Goal: Transaction & Acquisition: Book appointment/travel/reservation

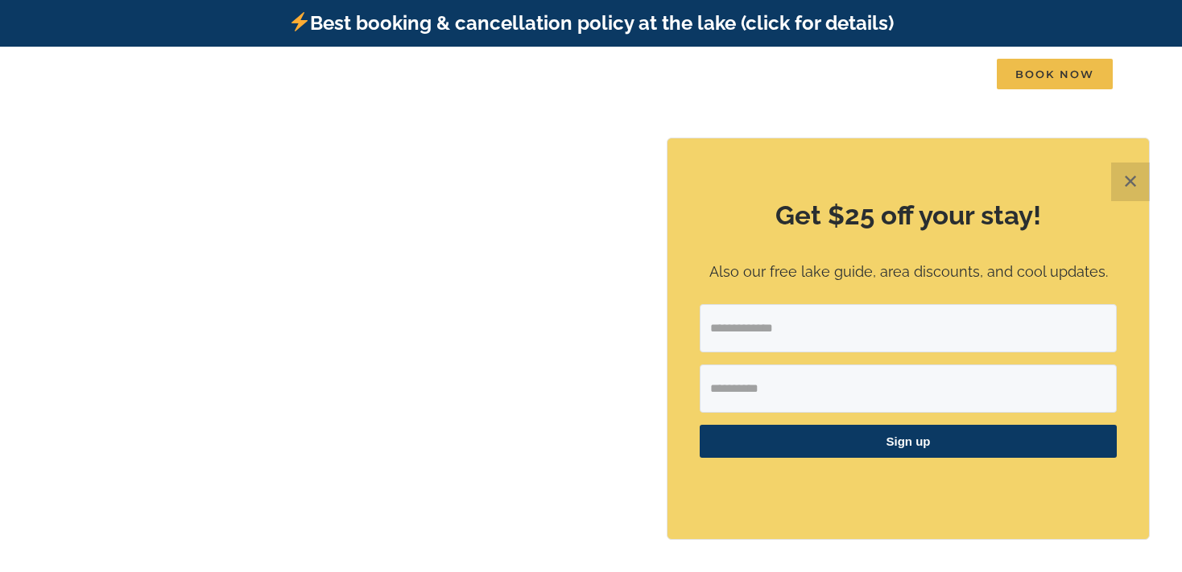
click at [1137, 176] on button "✕" at bounding box center [1130, 182] width 39 height 39
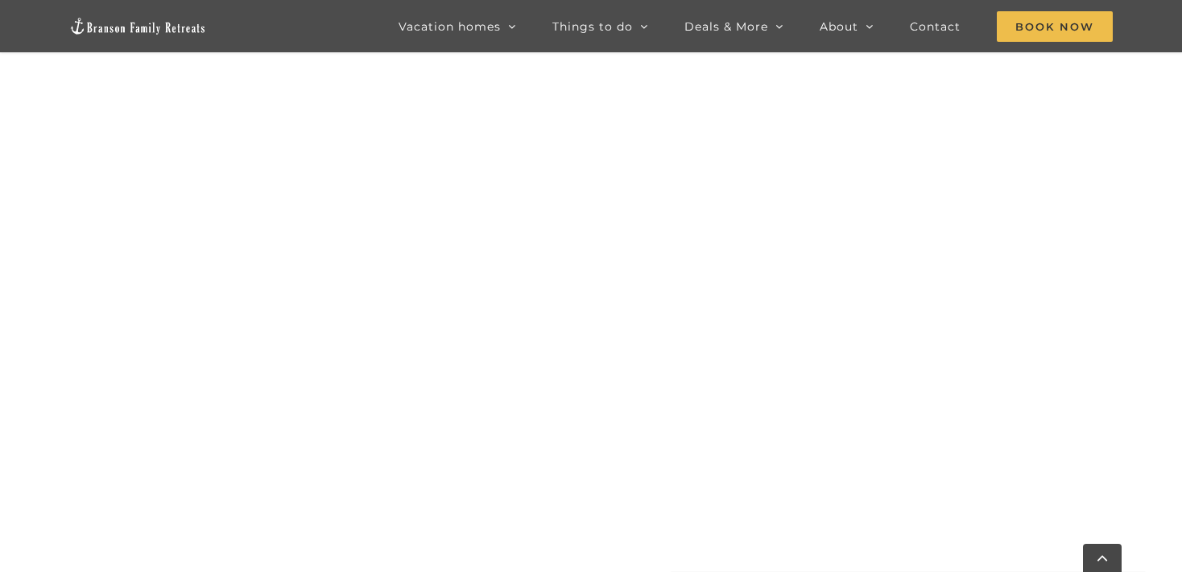
scroll to position [1239, 0]
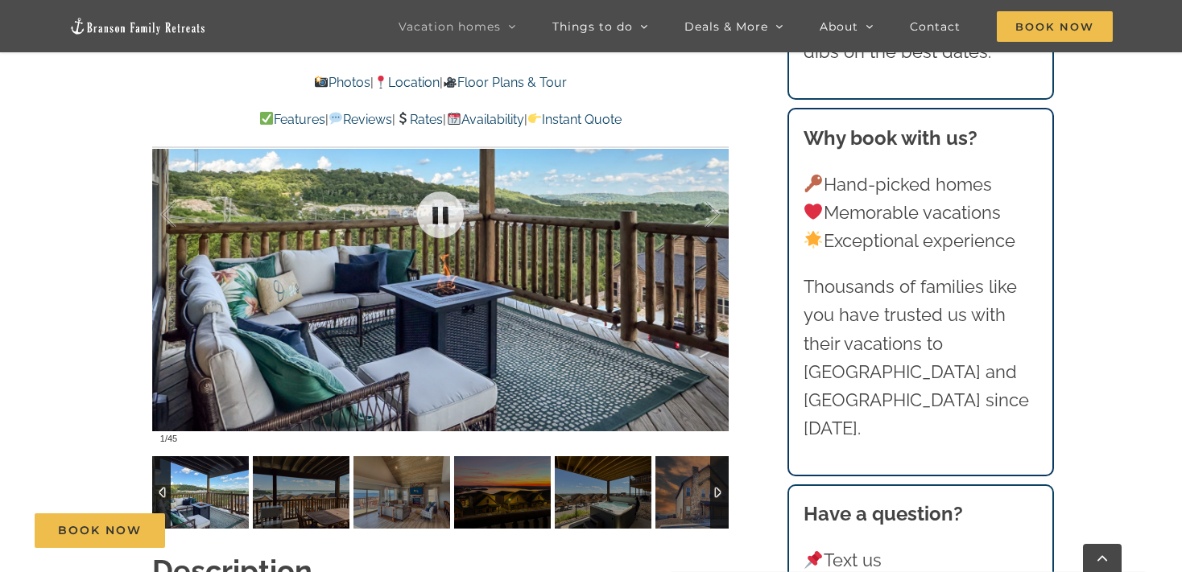
scroll to position [1210, 0]
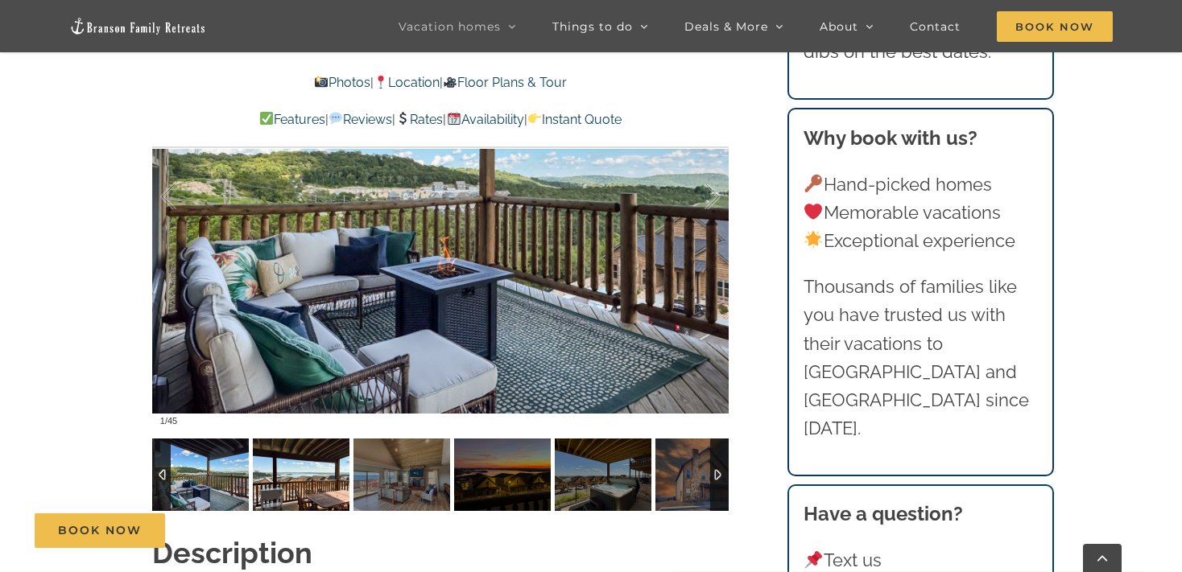
click at [328, 459] on img at bounding box center [301, 475] width 97 height 72
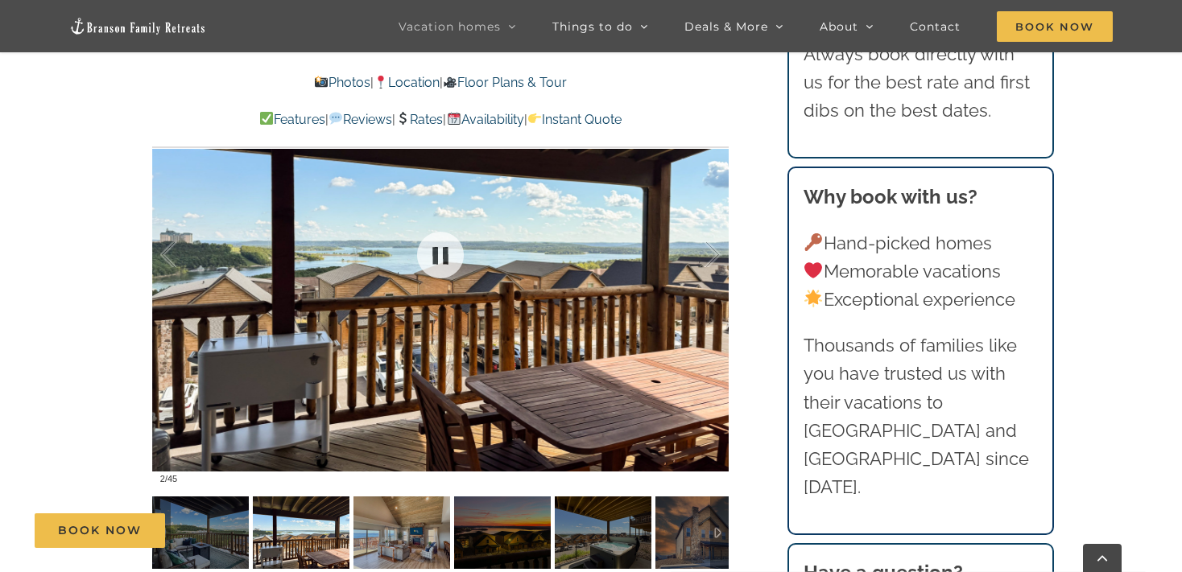
scroll to position [1146, 0]
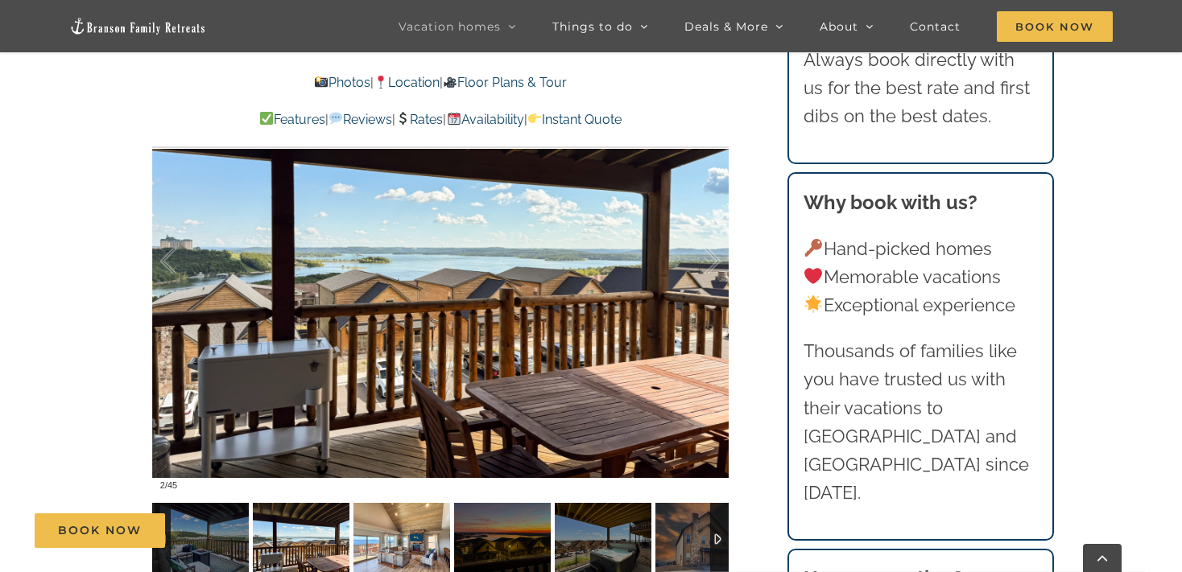
click at [376, 506] on img at bounding box center [401, 539] width 97 height 72
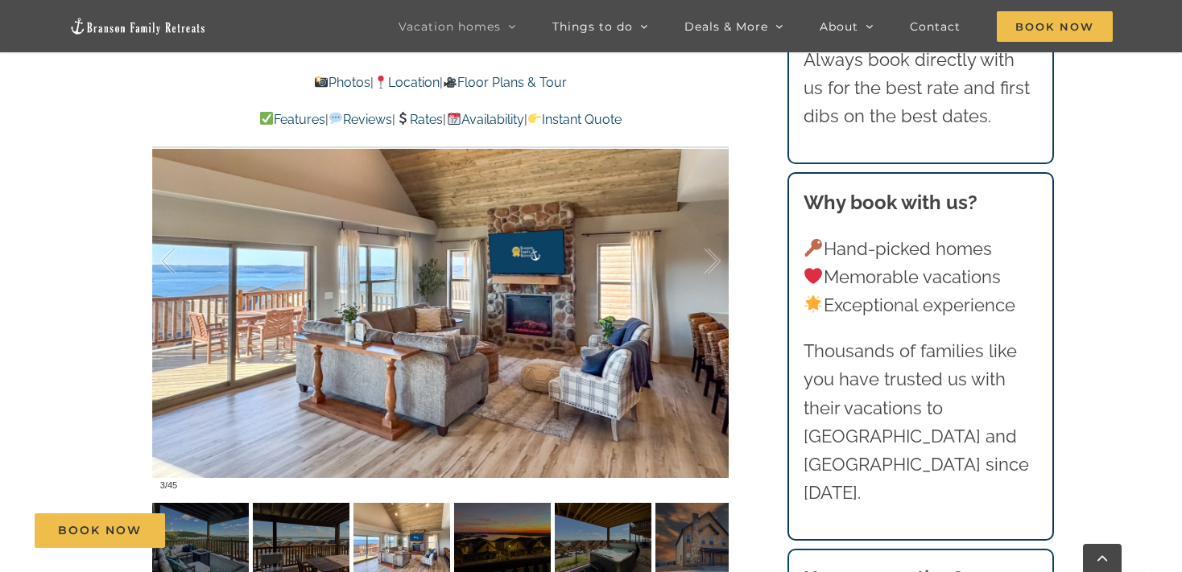
click at [423, 516] on div "Book Now" at bounding box center [603, 531] width 1137 height 35
click at [497, 518] on div "Book Now" at bounding box center [603, 531] width 1137 height 35
click at [716, 235] on div at bounding box center [696, 262] width 50 height 100
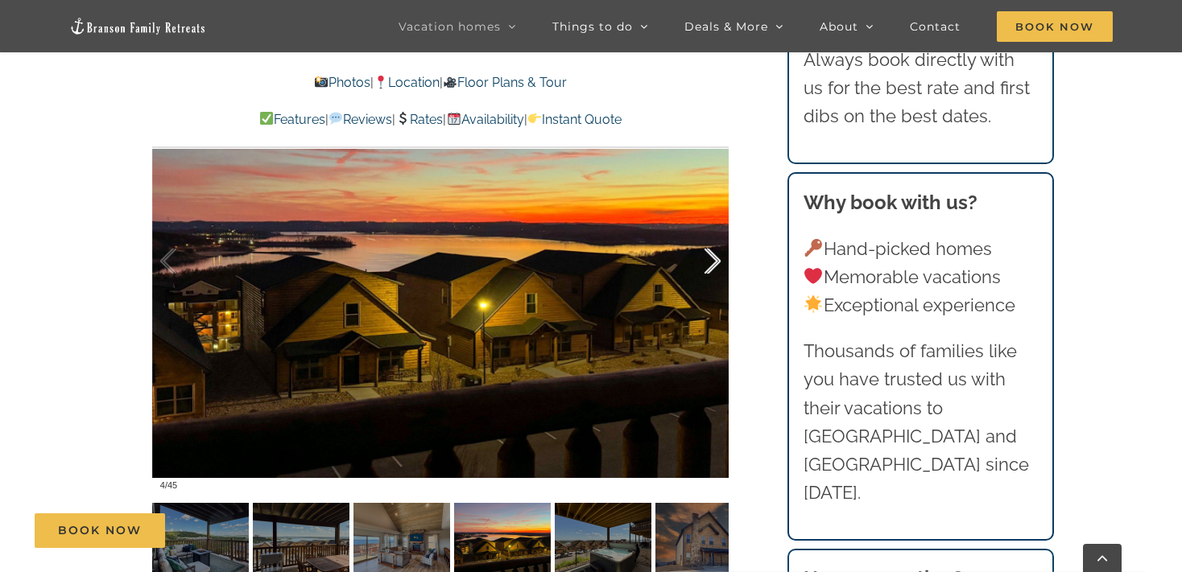
click at [716, 235] on div at bounding box center [696, 262] width 50 height 100
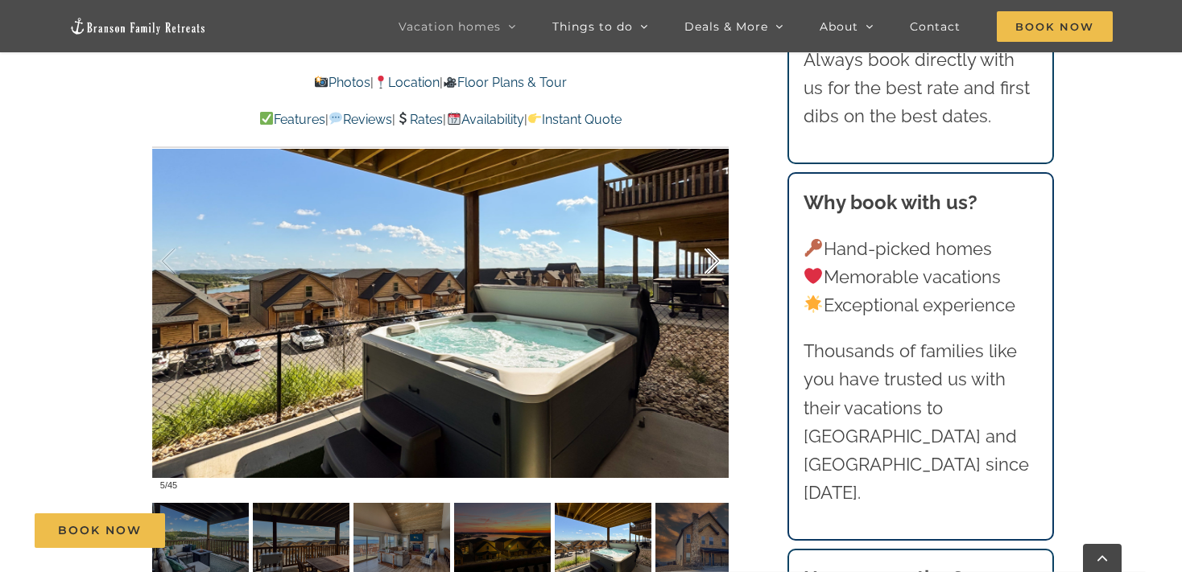
click at [716, 235] on div at bounding box center [696, 262] width 50 height 100
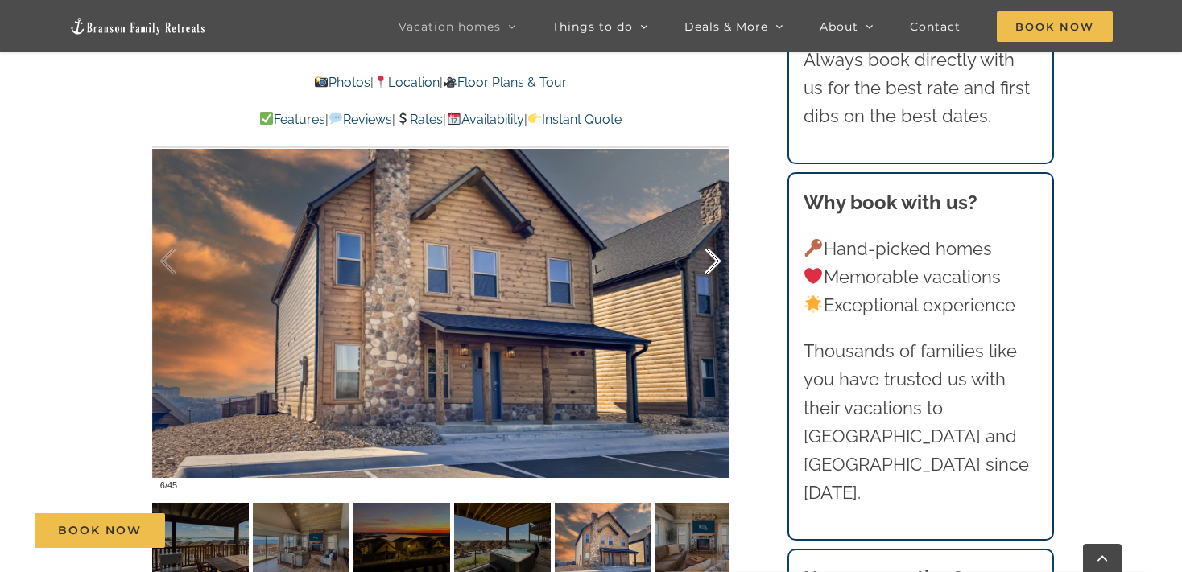
click at [716, 235] on div at bounding box center [696, 262] width 50 height 100
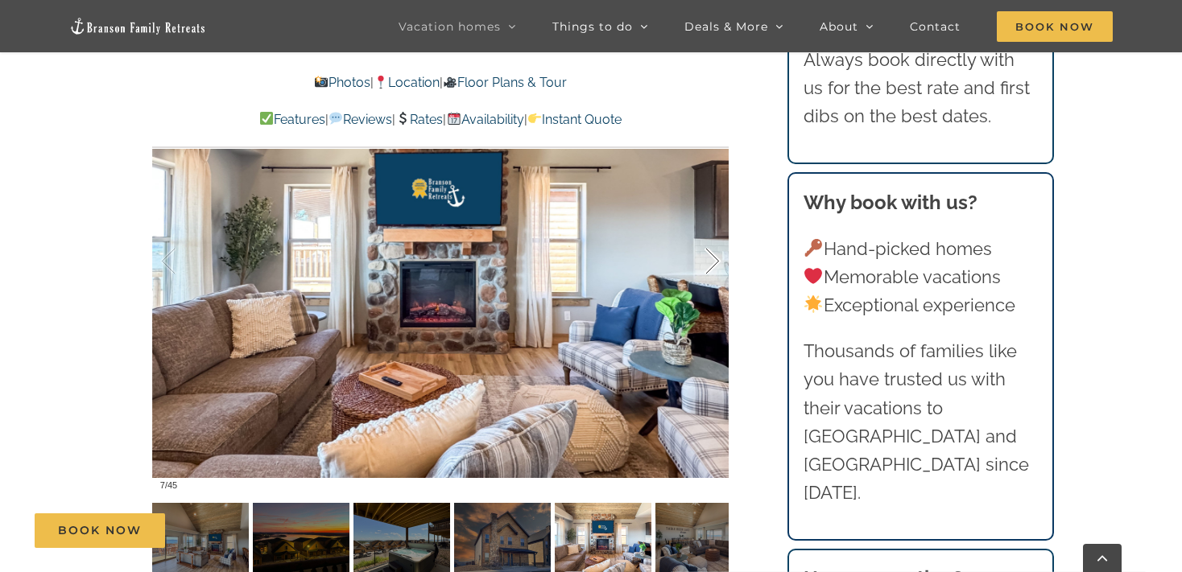
click at [716, 235] on div at bounding box center [696, 262] width 50 height 100
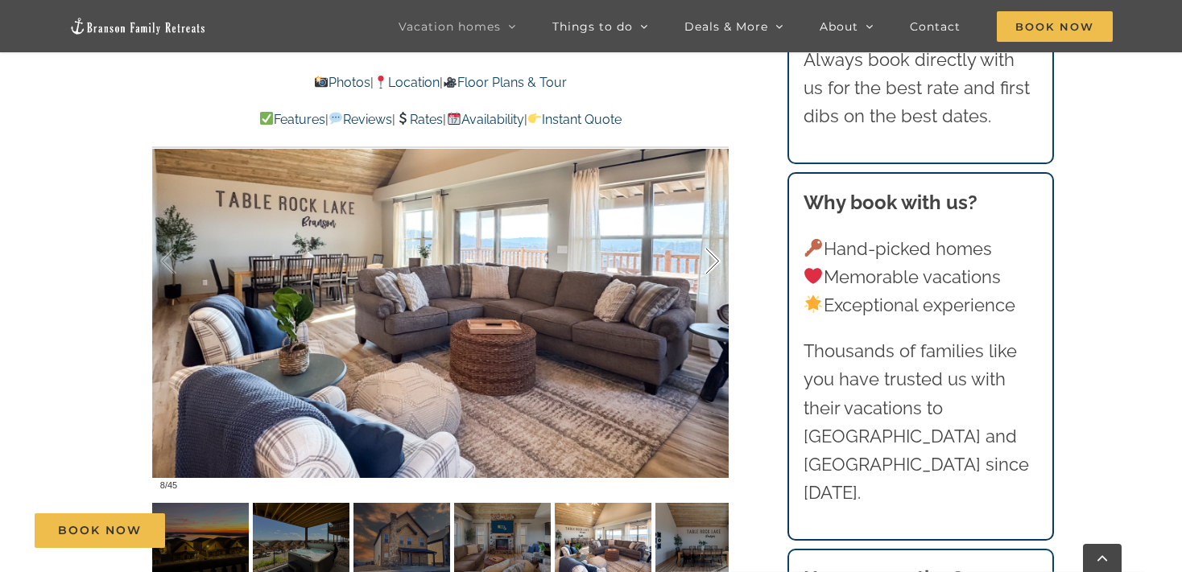
click at [716, 235] on div at bounding box center [696, 262] width 50 height 100
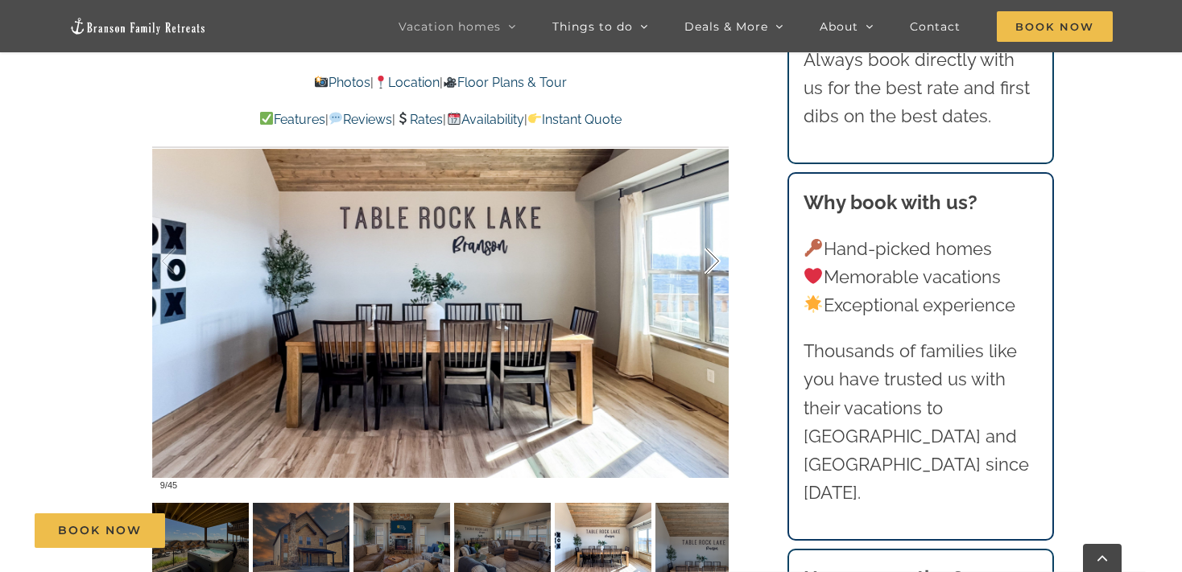
click at [716, 235] on div at bounding box center [696, 262] width 50 height 100
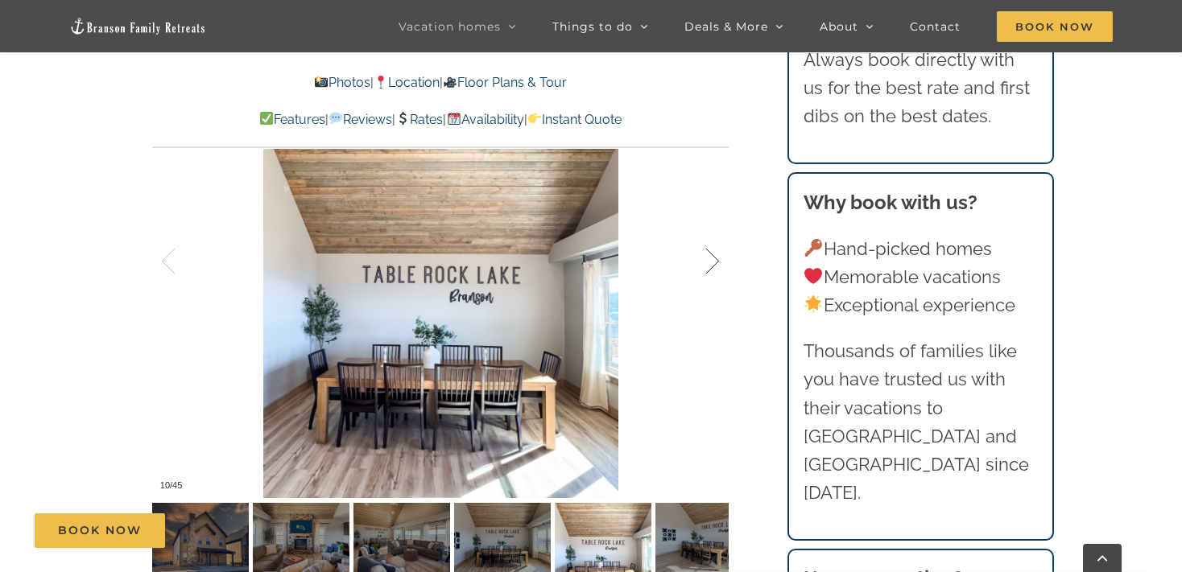
click at [716, 235] on div at bounding box center [696, 262] width 50 height 100
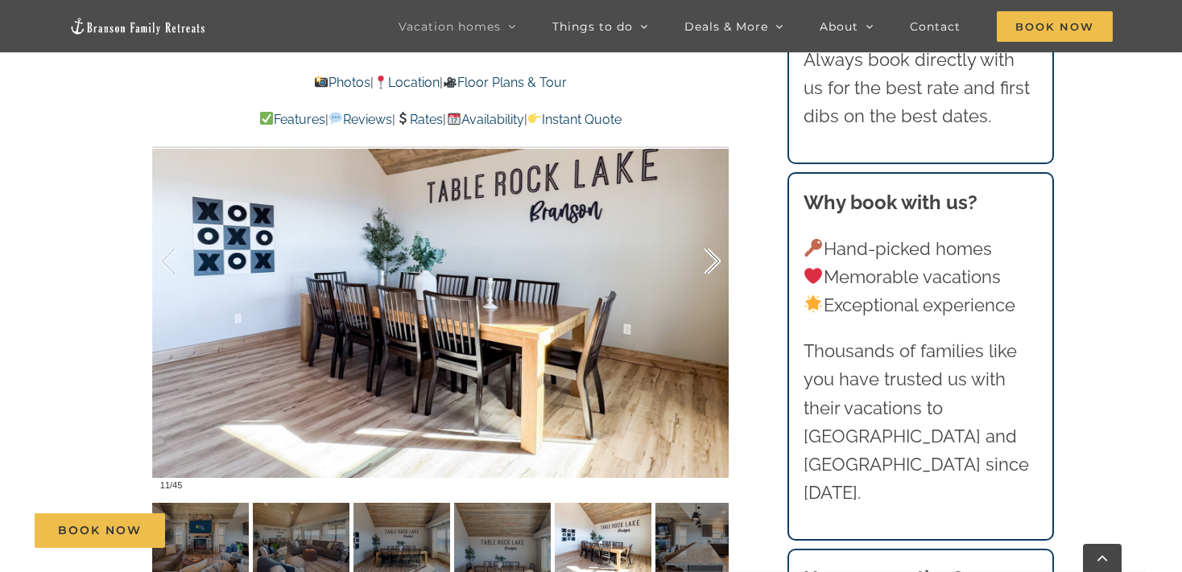
click at [716, 235] on div at bounding box center [696, 262] width 50 height 100
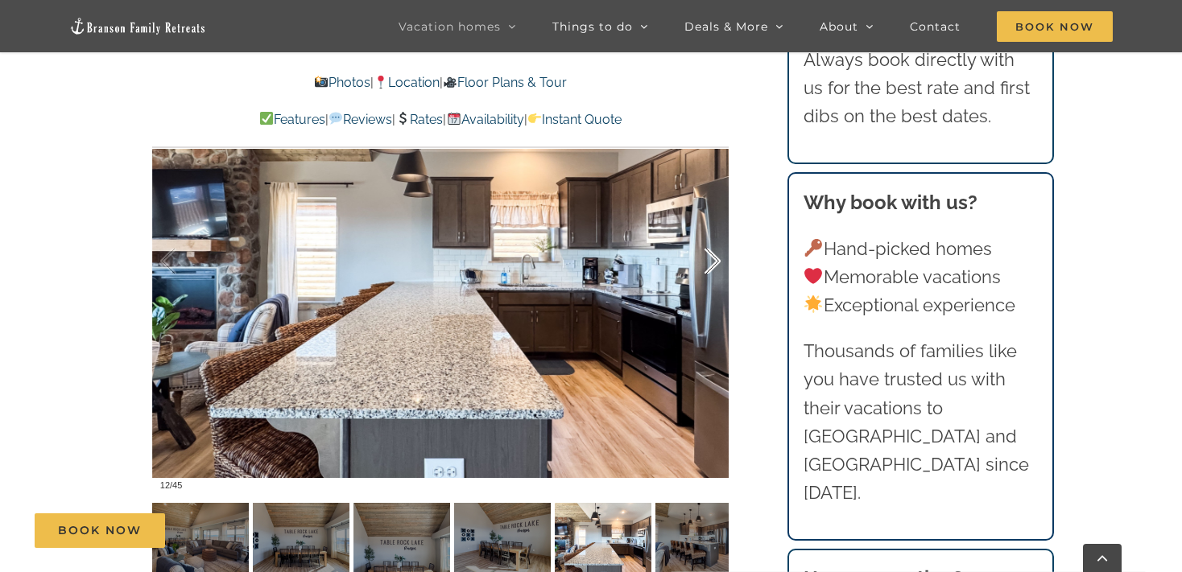
click at [716, 235] on div at bounding box center [696, 262] width 50 height 100
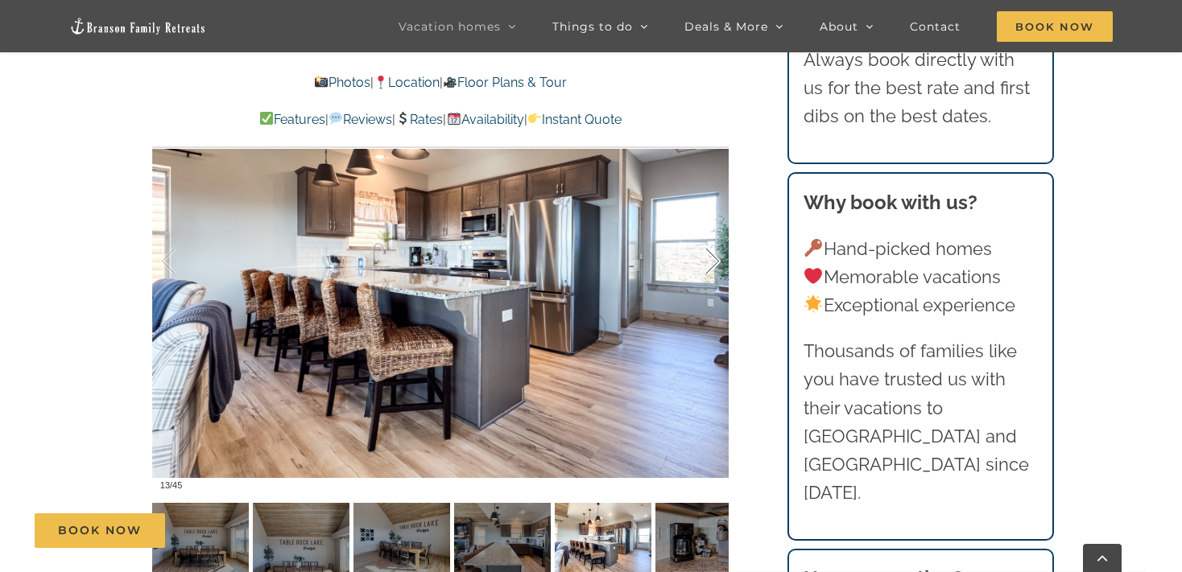
click at [716, 235] on div at bounding box center [696, 262] width 50 height 100
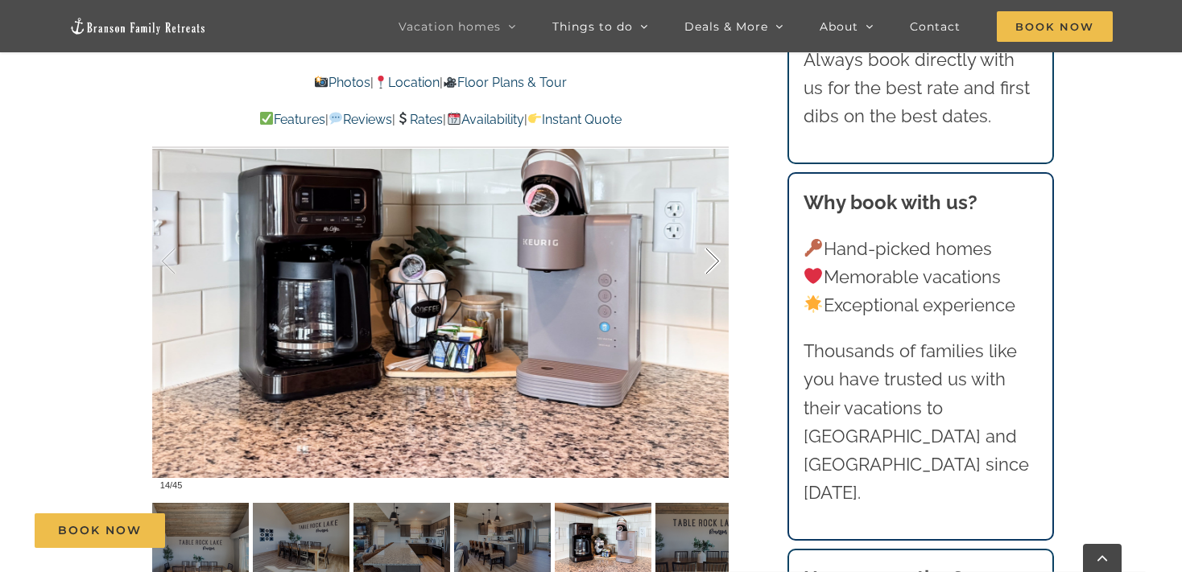
click at [707, 267] on div at bounding box center [696, 262] width 50 height 100
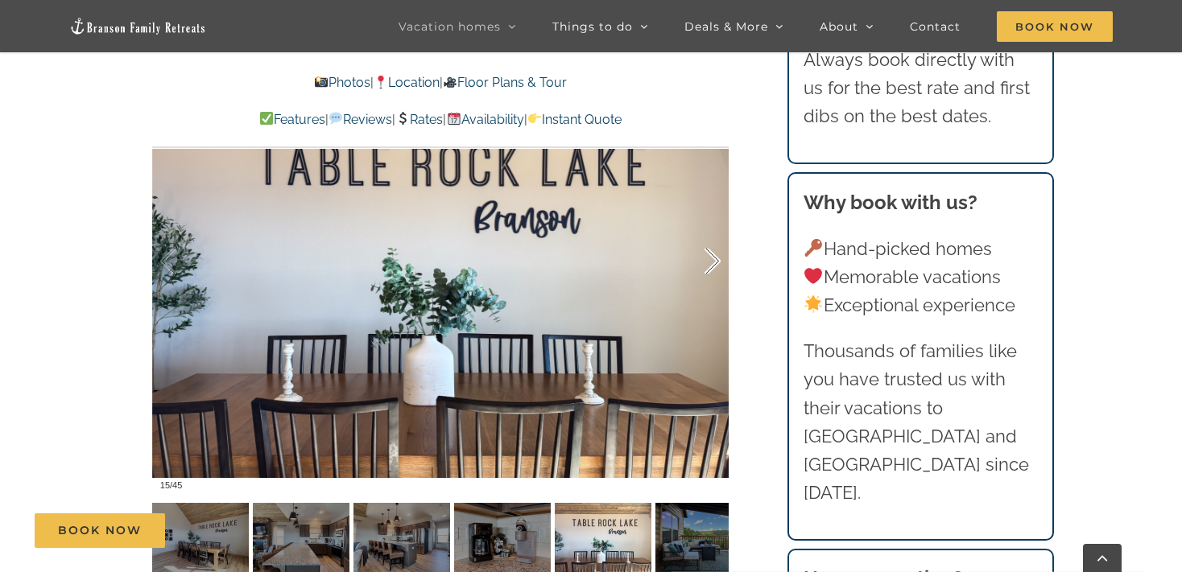
click at [707, 267] on div at bounding box center [696, 262] width 50 height 100
